Goal: Use online tool/utility

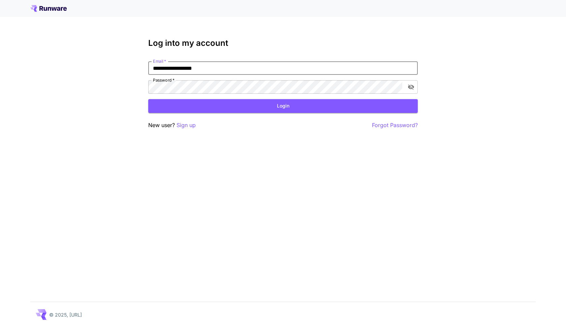
type input "**********"
click at [283, 106] on button "Login" at bounding box center [283, 106] width 270 height 14
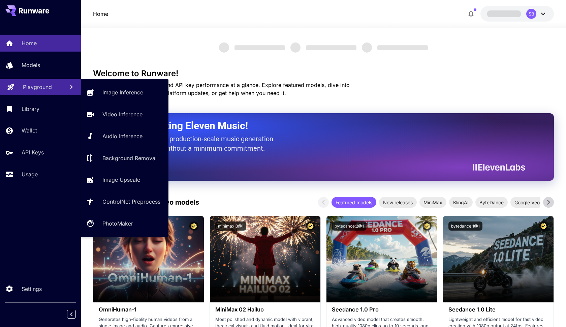
click at [39, 85] on p "Playground" at bounding box center [37, 87] width 29 height 8
